Goal: Transaction & Acquisition: Purchase product/service

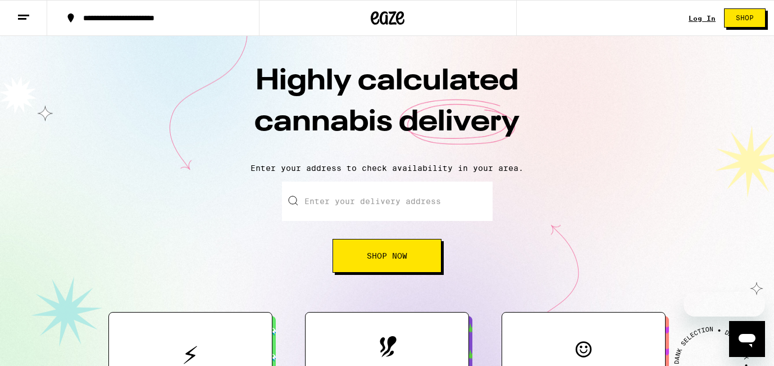
click at [712, 21] on link "Log In" at bounding box center [702, 18] width 27 height 7
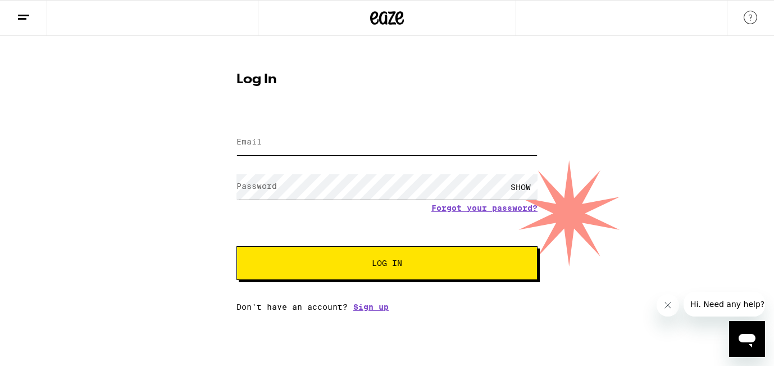
type input "[EMAIL_ADDRESS][DOMAIN_NAME]"
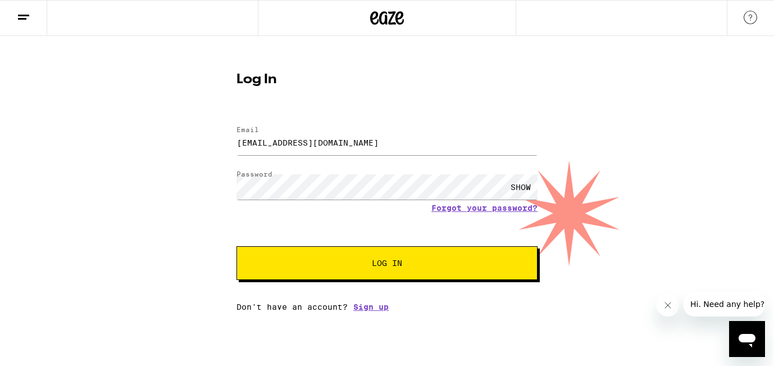
click at [383, 269] on button "Log In" at bounding box center [386, 263] width 301 height 34
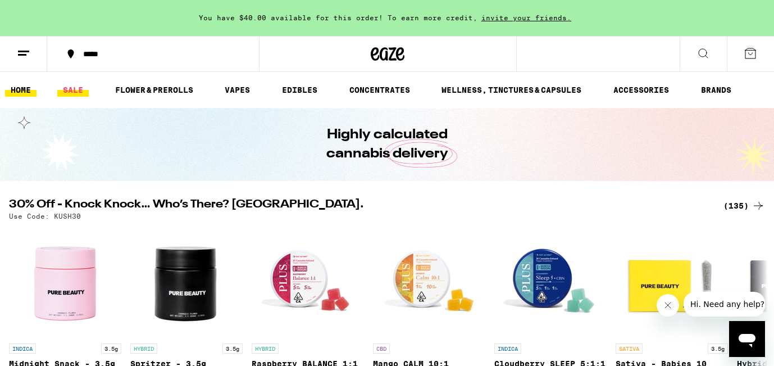
click at [80, 92] on link "SALE" at bounding box center [72, 89] width 31 height 13
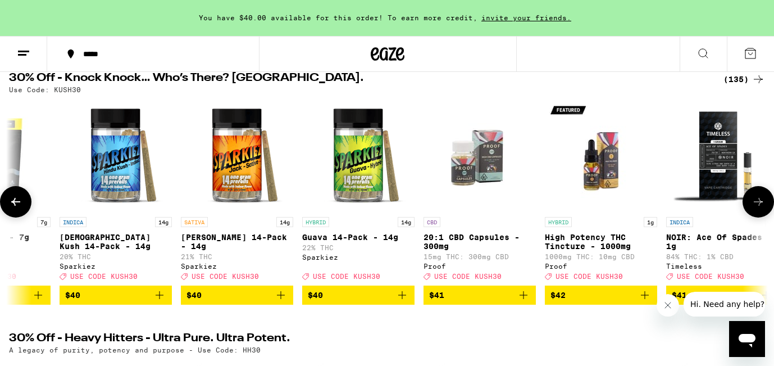
scroll to position [0, 13173]
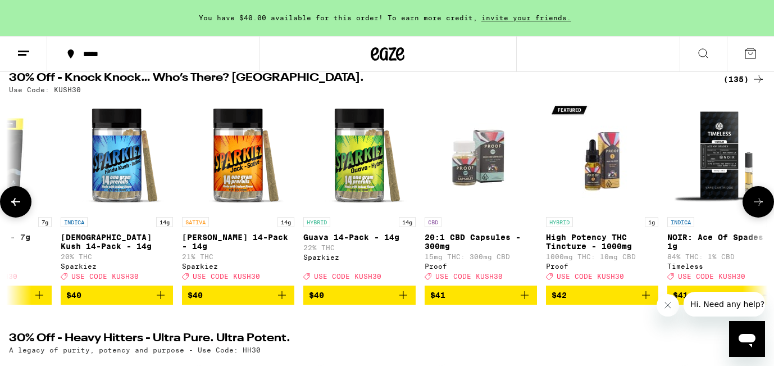
click at [235, 180] on img "Open page for Jack 14-Pack - 14g from Sparkiez" at bounding box center [238, 155] width 112 height 112
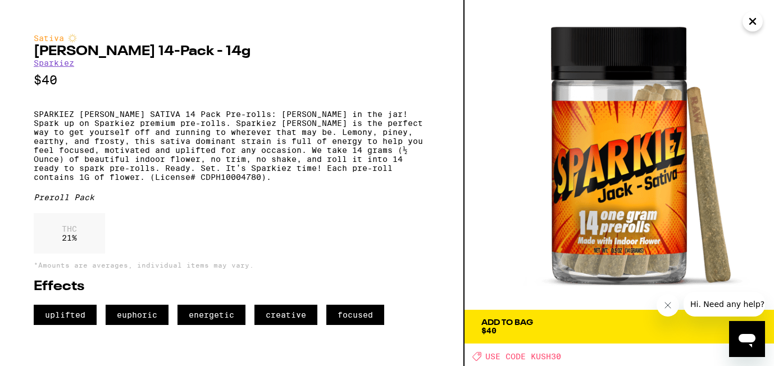
click at [752, 22] on icon "Close" at bounding box center [753, 22] width 6 height 6
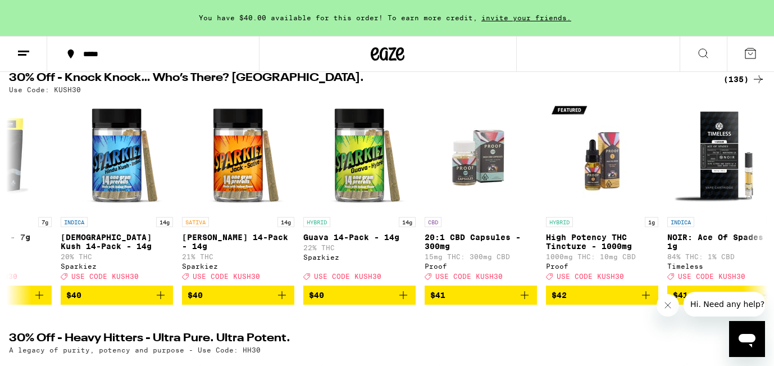
click at [16, 52] on button at bounding box center [23, 54] width 47 height 35
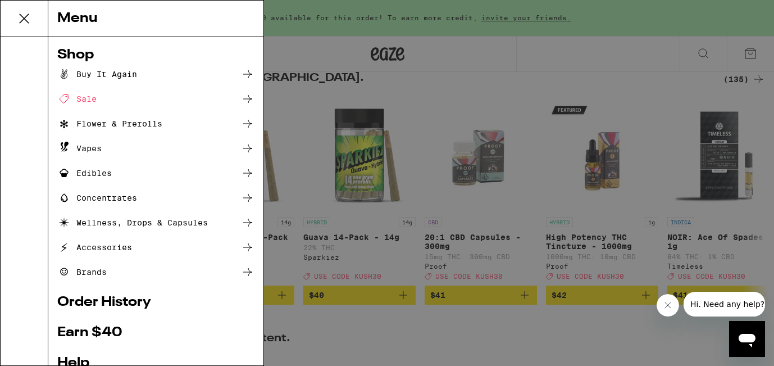
click at [125, 124] on div "Flower & Prerolls" at bounding box center [109, 123] width 105 height 13
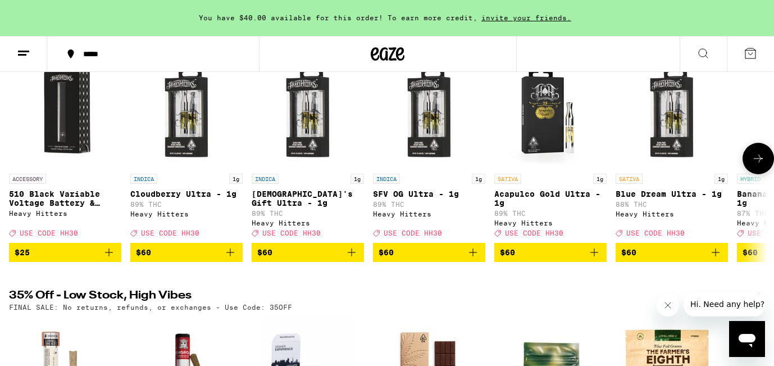
scroll to position [424, 0]
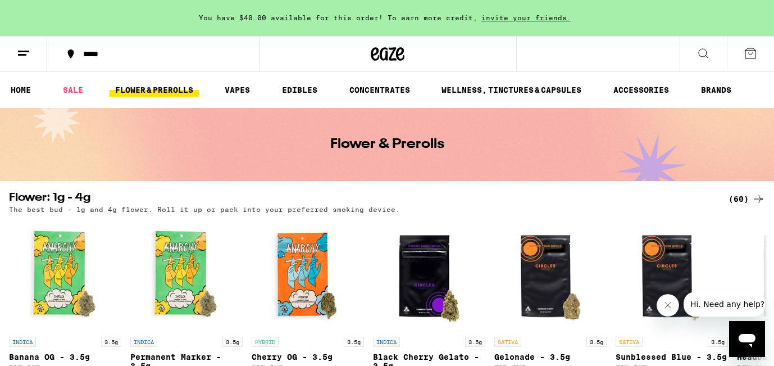
click at [168, 86] on link "FLOWER & PREROLLS" at bounding box center [154, 89] width 89 height 13
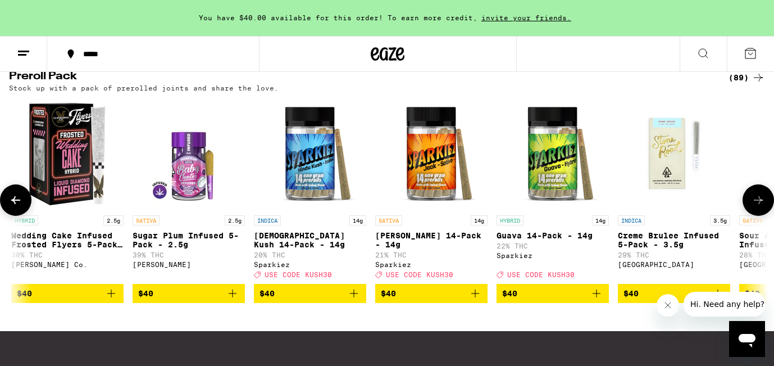
scroll to position [0, 7156]
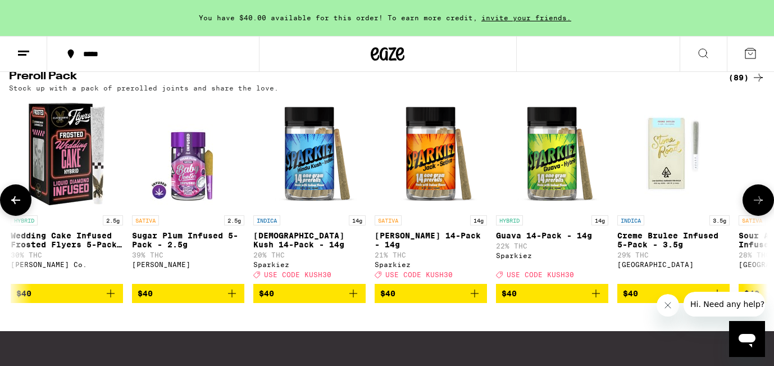
click at [308, 176] on img "Open page for Hindu Kush 14-Pack - 14g from Sparkiez" at bounding box center [309, 153] width 112 height 112
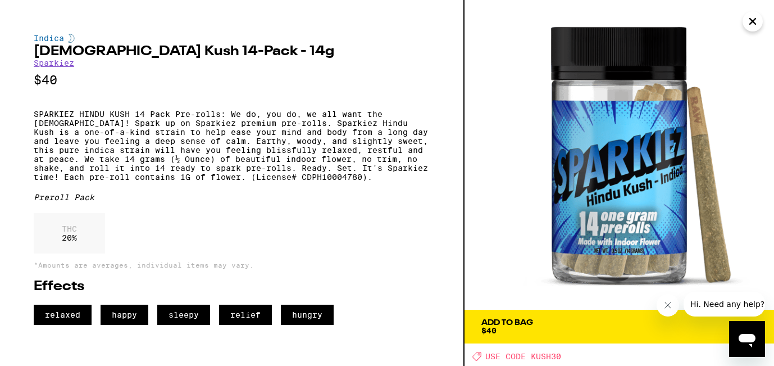
click at [754, 25] on icon "Close" at bounding box center [752, 21] width 13 height 17
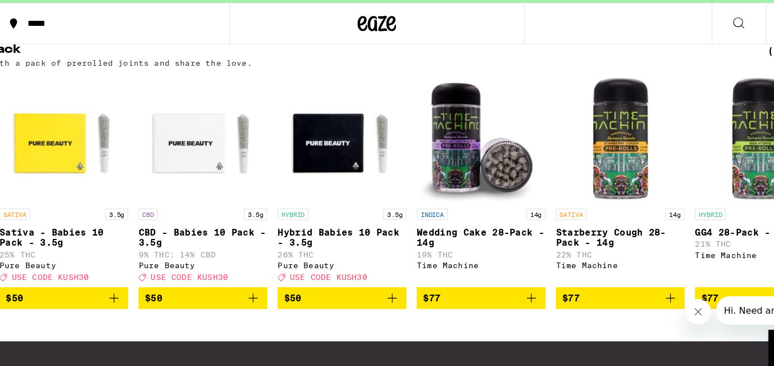
scroll to position [0, 10042]
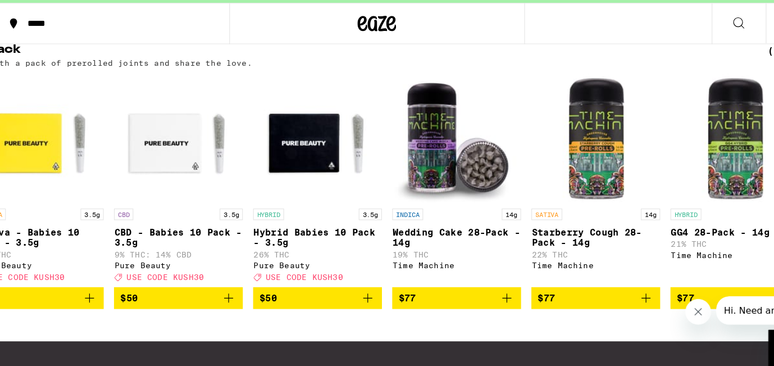
click at [434, 210] on img "Open page for Wedding Cake 28-Pack - 14g from Time Machine" at bounding box center [457, 153] width 112 height 112
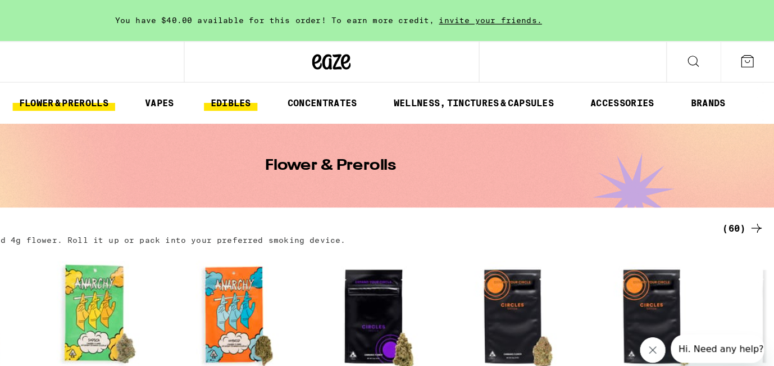
click at [306, 93] on link "EDIBLES" at bounding box center [299, 89] width 47 height 13
